Goal: Information Seeking & Learning: Learn about a topic

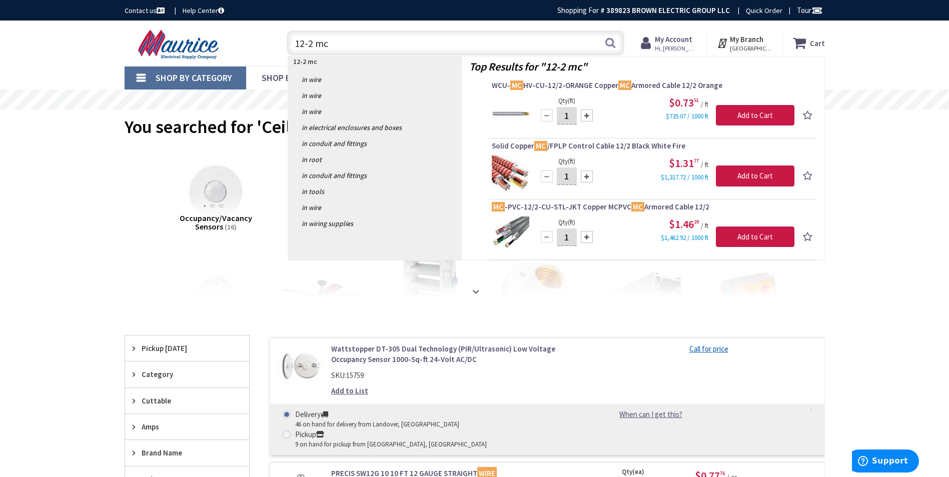
click at [364, 44] on input "12-2 mc" at bounding box center [456, 43] width 338 height 25
type input "1"
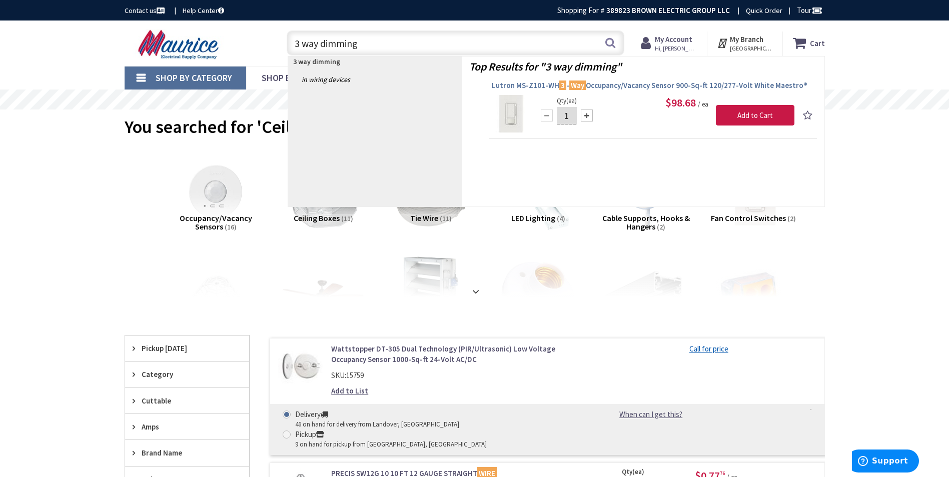
type input "3 way dimming"
click at [666, 82] on span "Lutron MS-Z101-WH 3 - Way Occupancy/Vacancy Sensor 900-Sq-ft 120/277-Volt White…" at bounding box center [653, 86] width 323 height 10
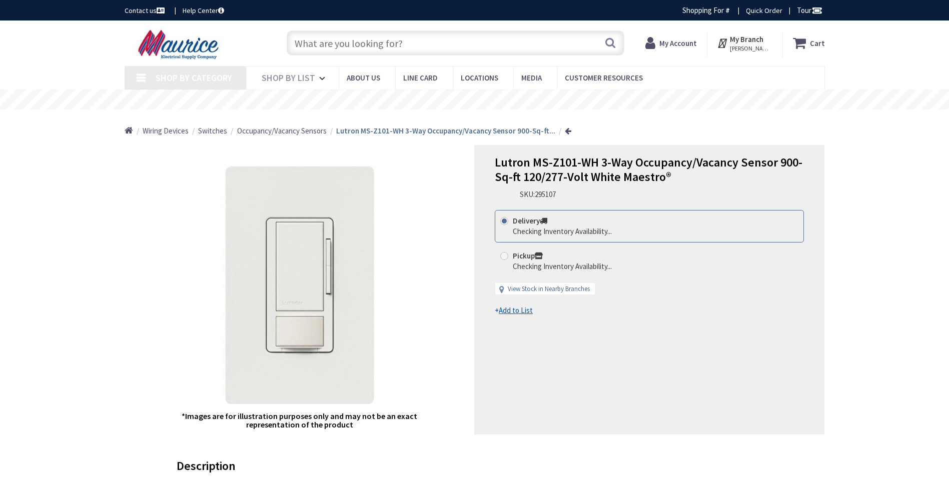
type input "[GEOGRAPHIC_DATA], [GEOGRAPHIC_DATA], [GEOGRAPHIC_DATA] 23112, [GEOGRAPHIC_DATA]"
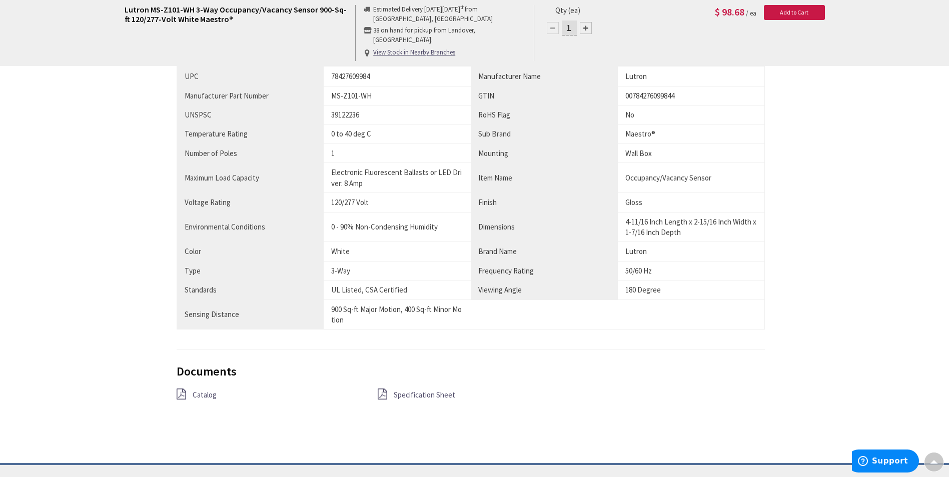
scroll to position [600, 0]
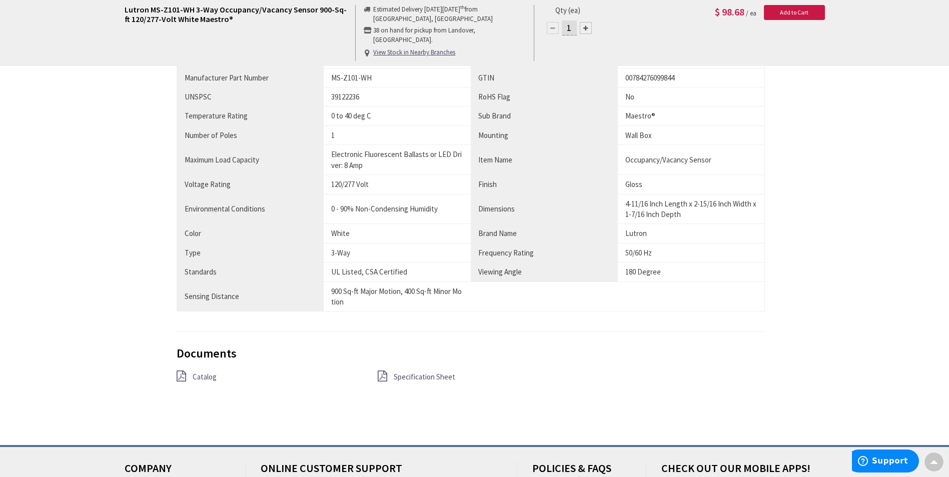
click at [422, 378] on span "Specification Sheet" at bounding box center [425, 377] width 62 height 10
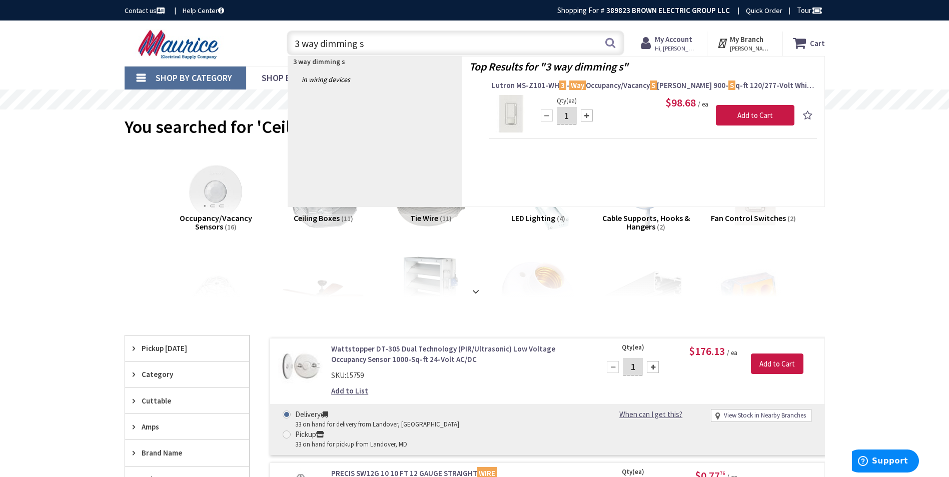
click at [301, 47] on input "3 way dimming s" at bounding box center [456, 43] width 338 height 25
drag, startPoint x: 389, startPoint y: 44, endPoint x: 296, endPoint y: 43, distance: 93.1
click at [296, 43] on input "single pole dimming s" at bounding box center [456, 43] width 338 height 25
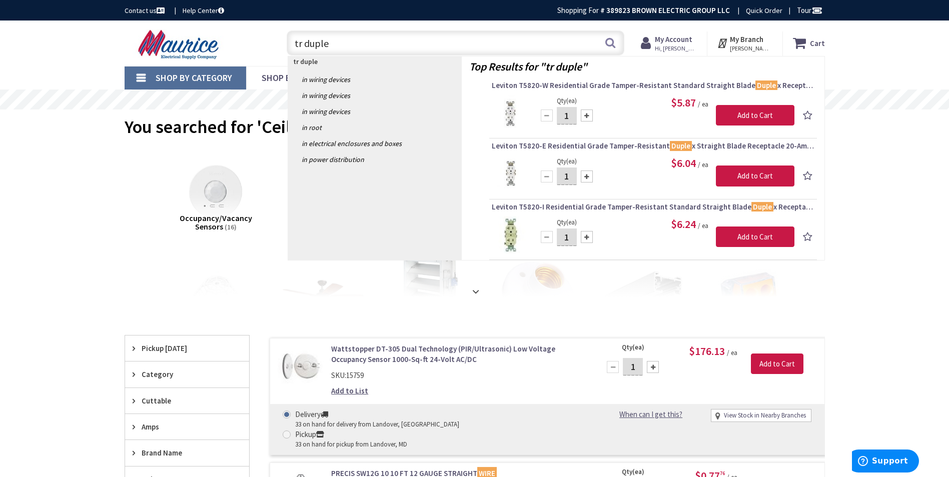
click at [330, 38] on input "tr duple" at bounding box center [456, 43] width 338 height 25
type input "t"
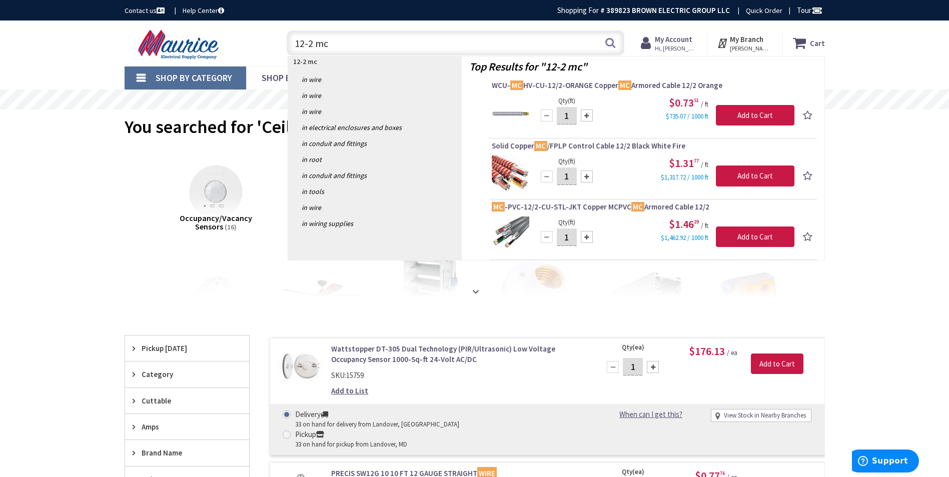
click at [149, 273] on div "Occupancy/Vacancy Sensors (16) Ceiling Boxes (11) Tie Wire (11) LED Lighting (4…" at bounding box center [474, 222] width 665 height 150
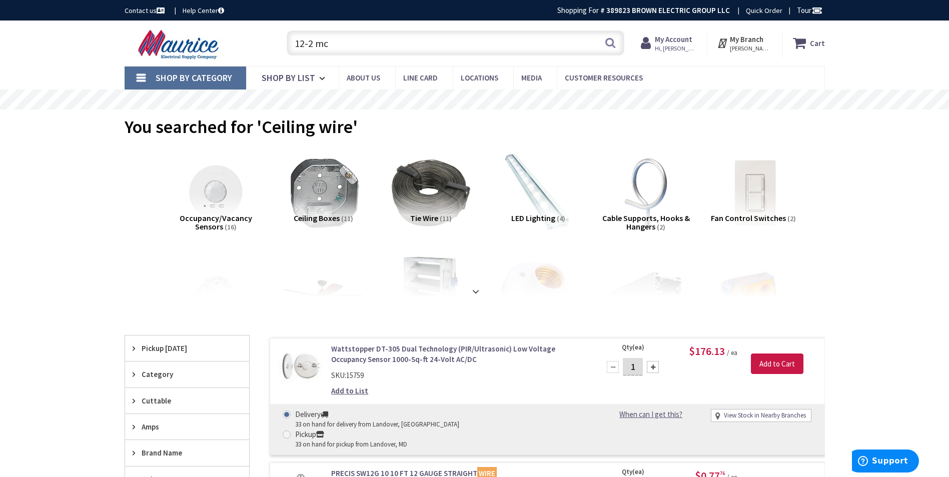
click at [345, 43] on input "12-2 mc" at bounding box center [456, 43] width 338 height 25
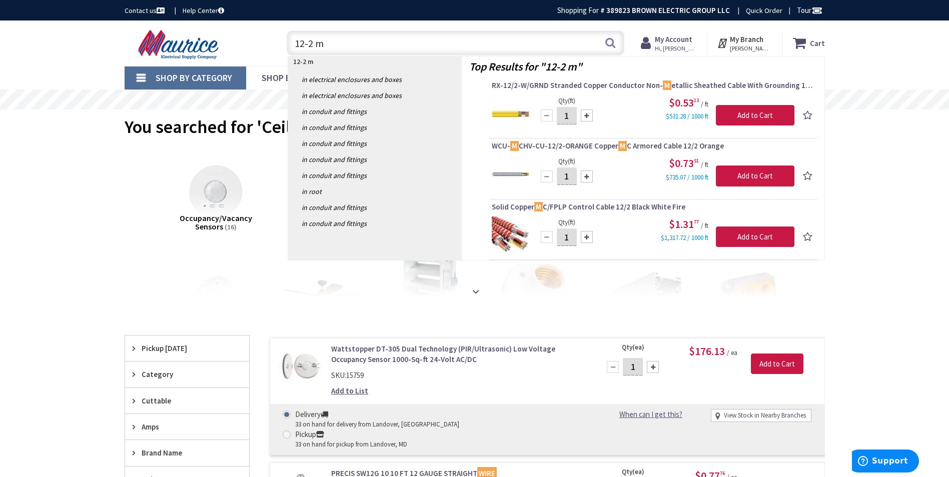
click at [310, 43] on input "12-2 m" at bounding box center [456, 43] width 338 height 25
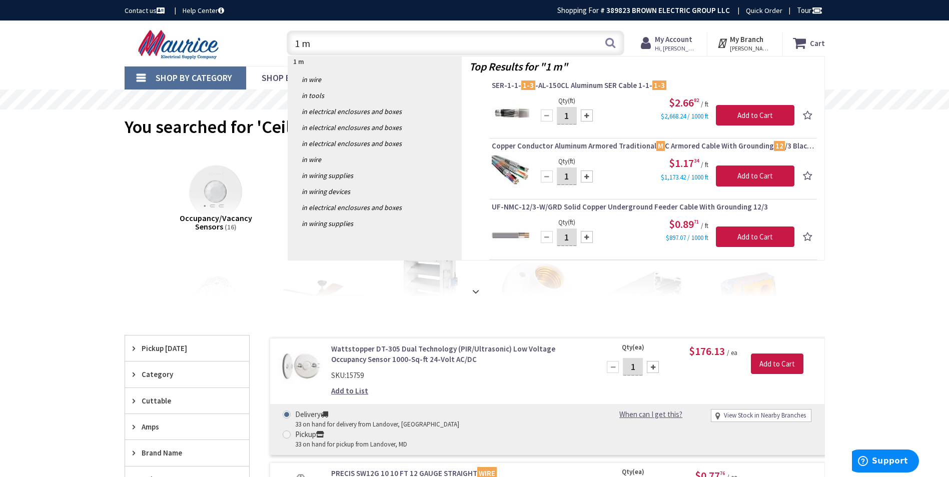
type input "m"
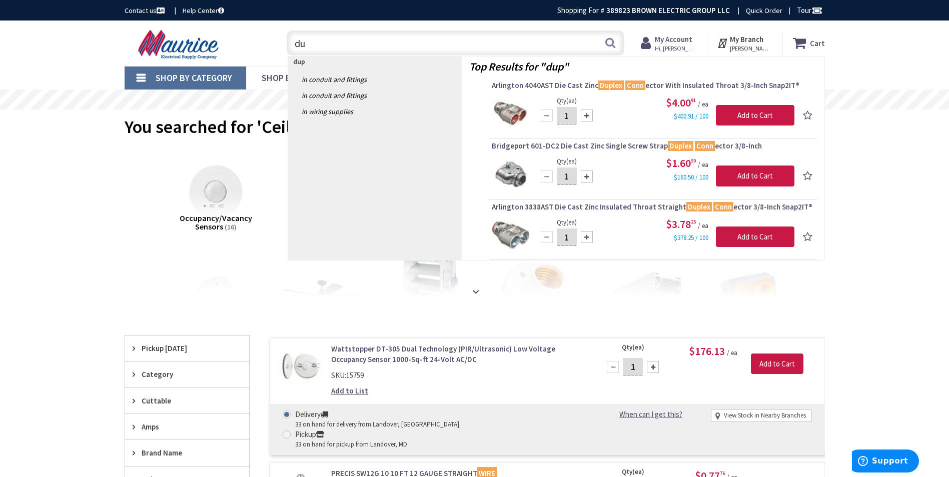
type input "d"
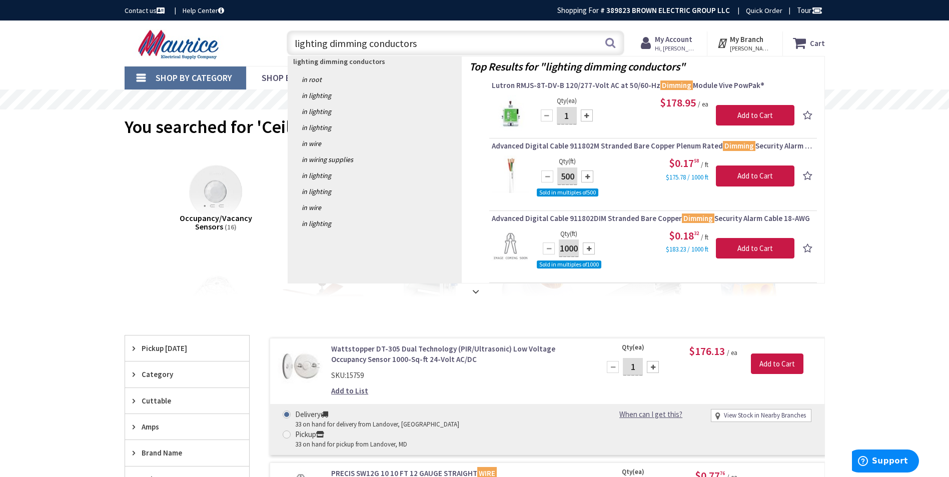
type input "lighting dimming conductors"
